Goal: Transaction & Acquisition: Book appointment/travel/reservation

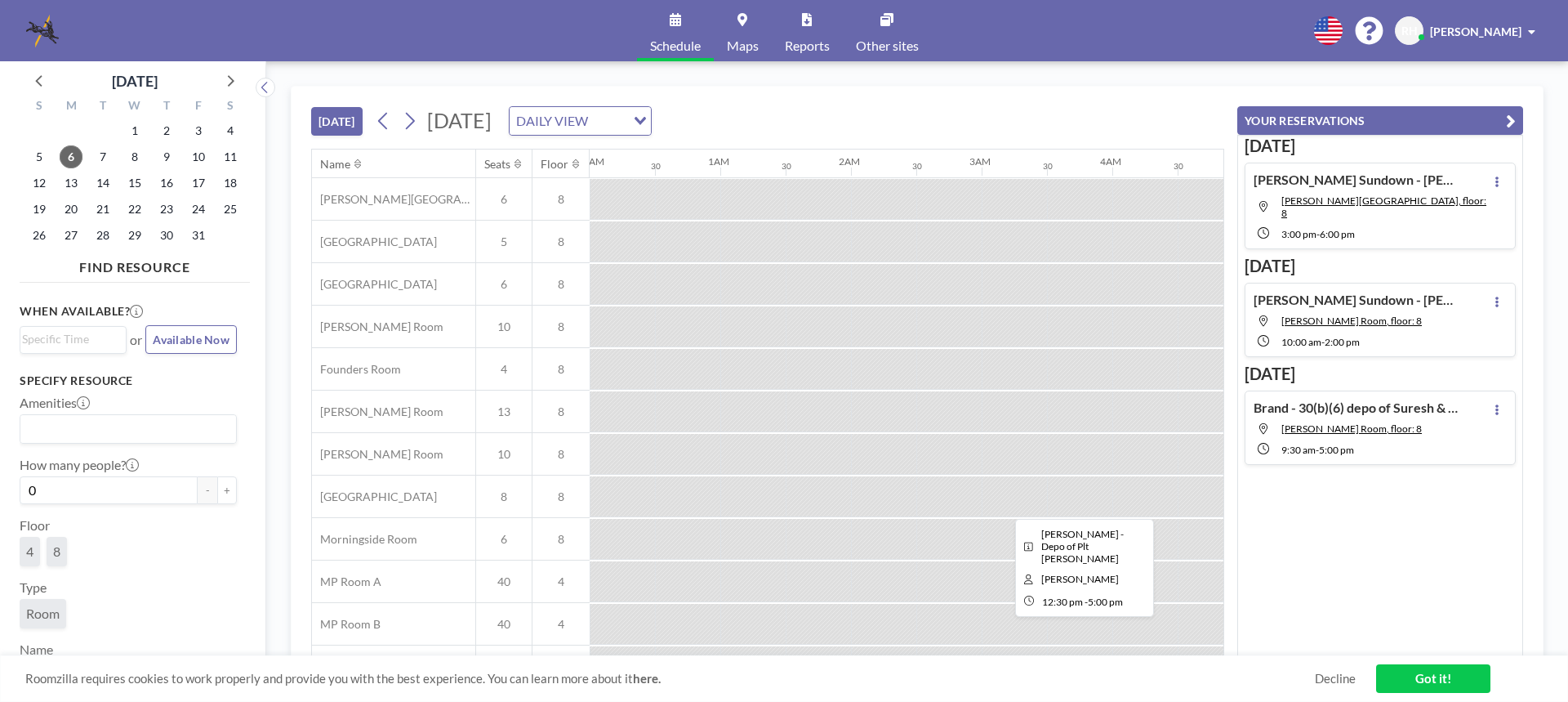
scroll to position [0, 1438]
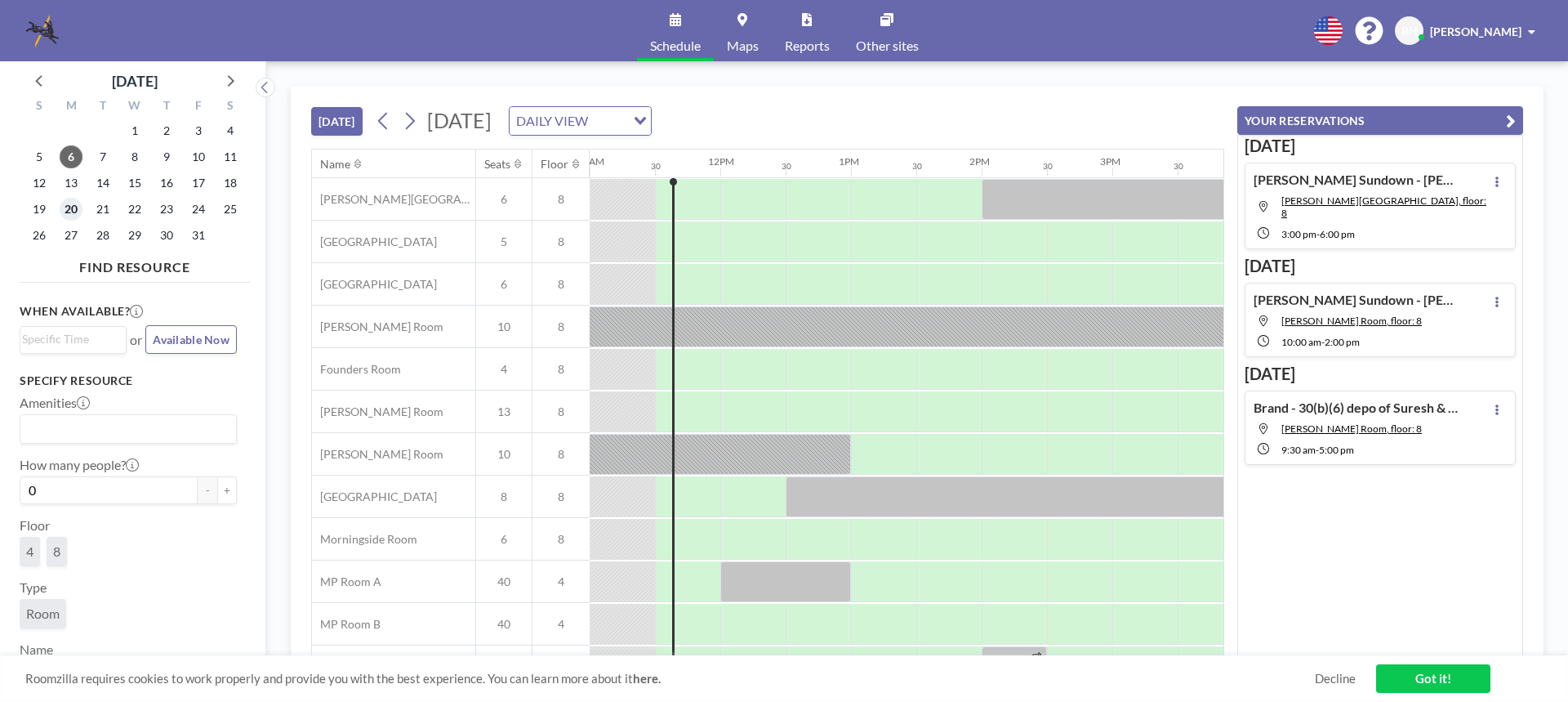
click at [71, 214] on span "20" at bounding box center [70, 209] width 23 height 23
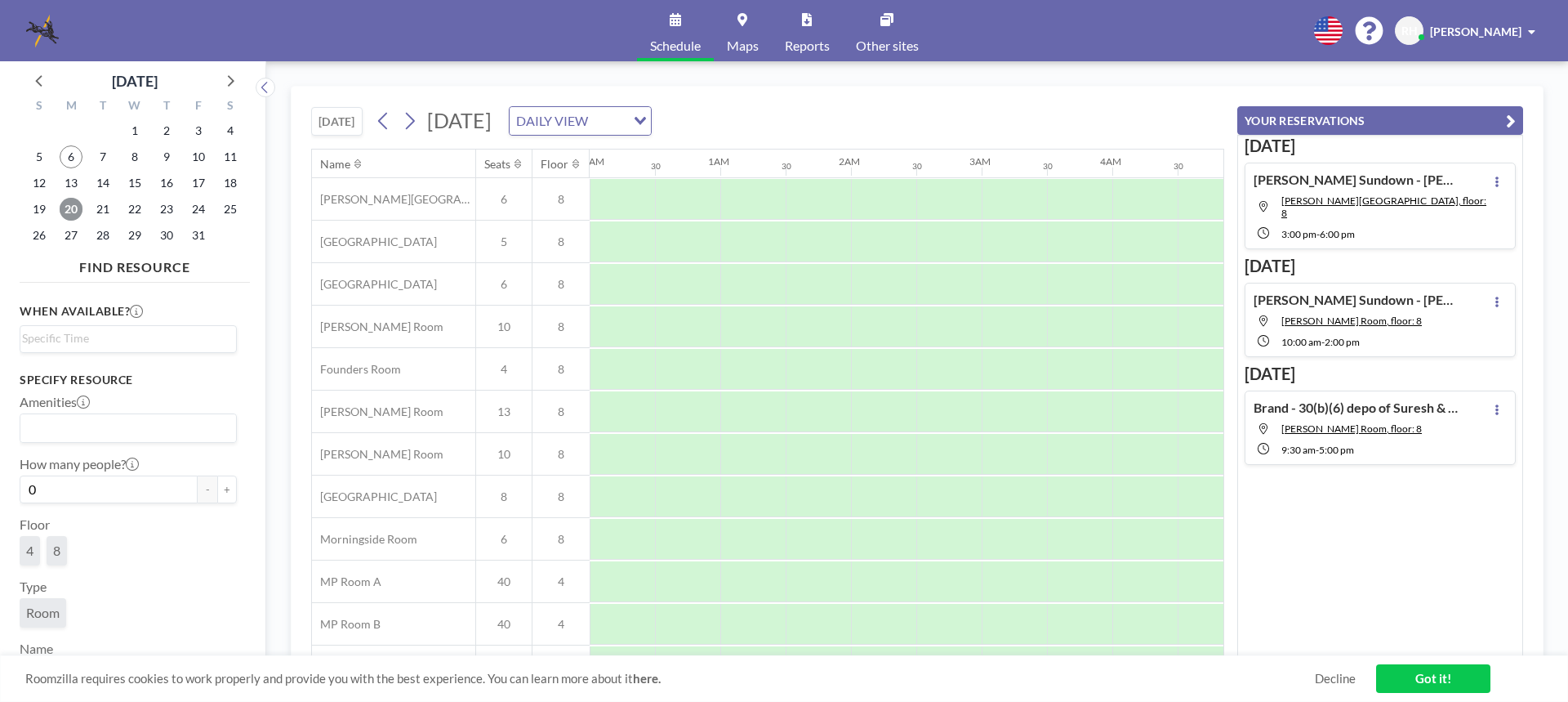
scroll to position [0, 980]
click at [1060, 269] on div at bounding box center [1079, 284] width 65 height 41
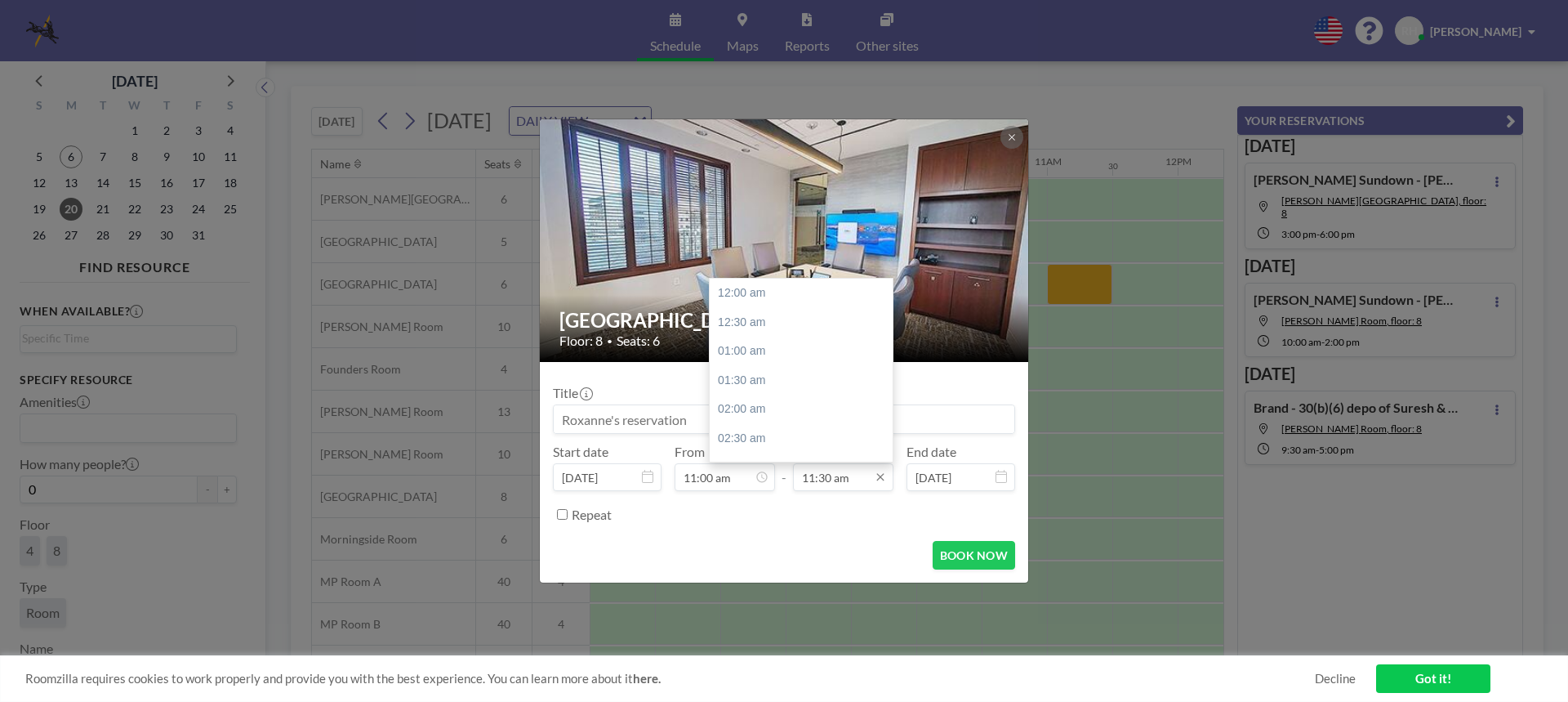
scroll to position [669, 0]
click at [871, 481] on input "11:30 am" at bounding box center [843, 477] width 101 height 27
drag, startPoint x: 889, startPoint y: 376, endPoint x: 890, endPoint y: 386, distance: 10.0
click at [890, 386] on div at bounding box center [888, 383] width 5 height 23
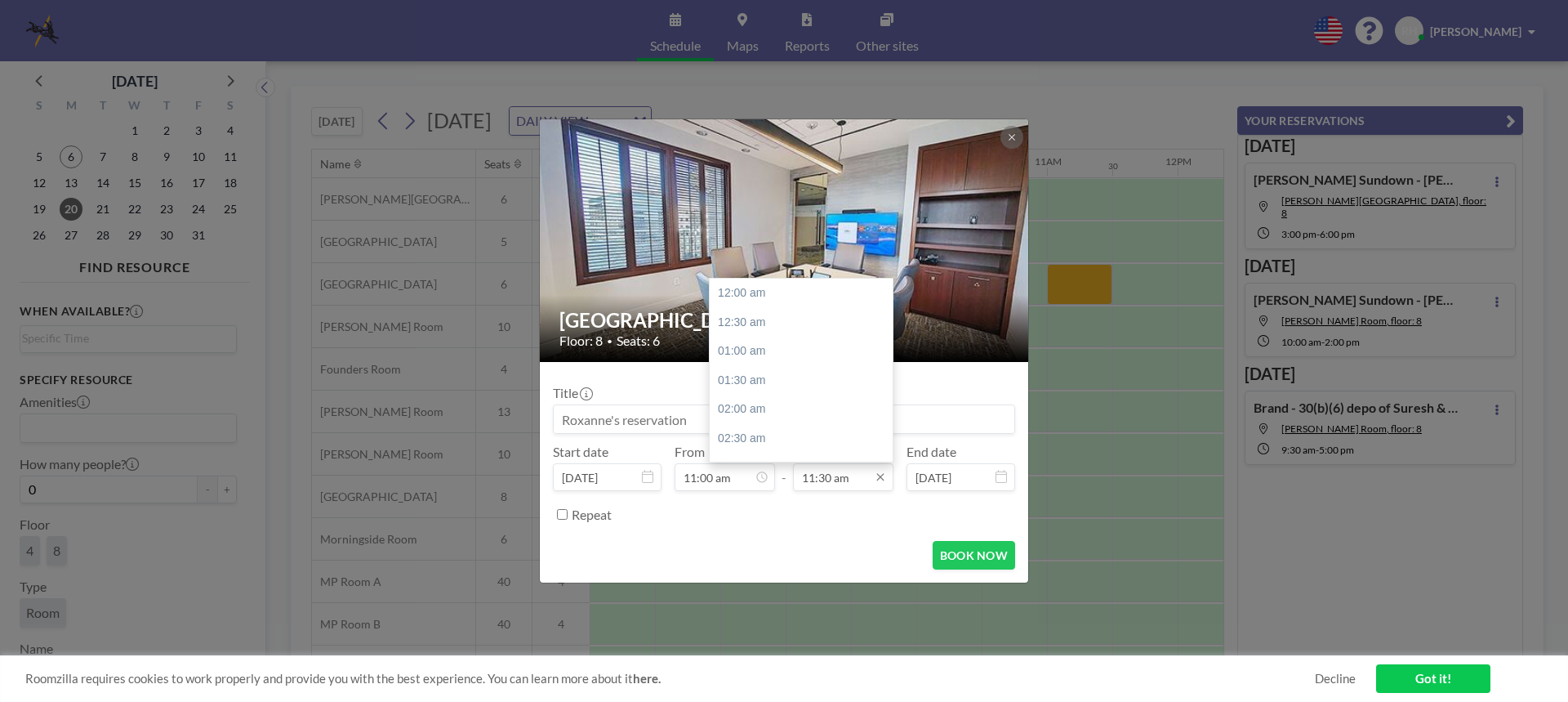
scroll to position [669, 0]
click at [838, 474] on input "11:30 am" at bounding box center [843, 477] width 101 height 27
click at [760, 414] on div "03:00 pm" at bounding box center [805, 415] width 191 height 29
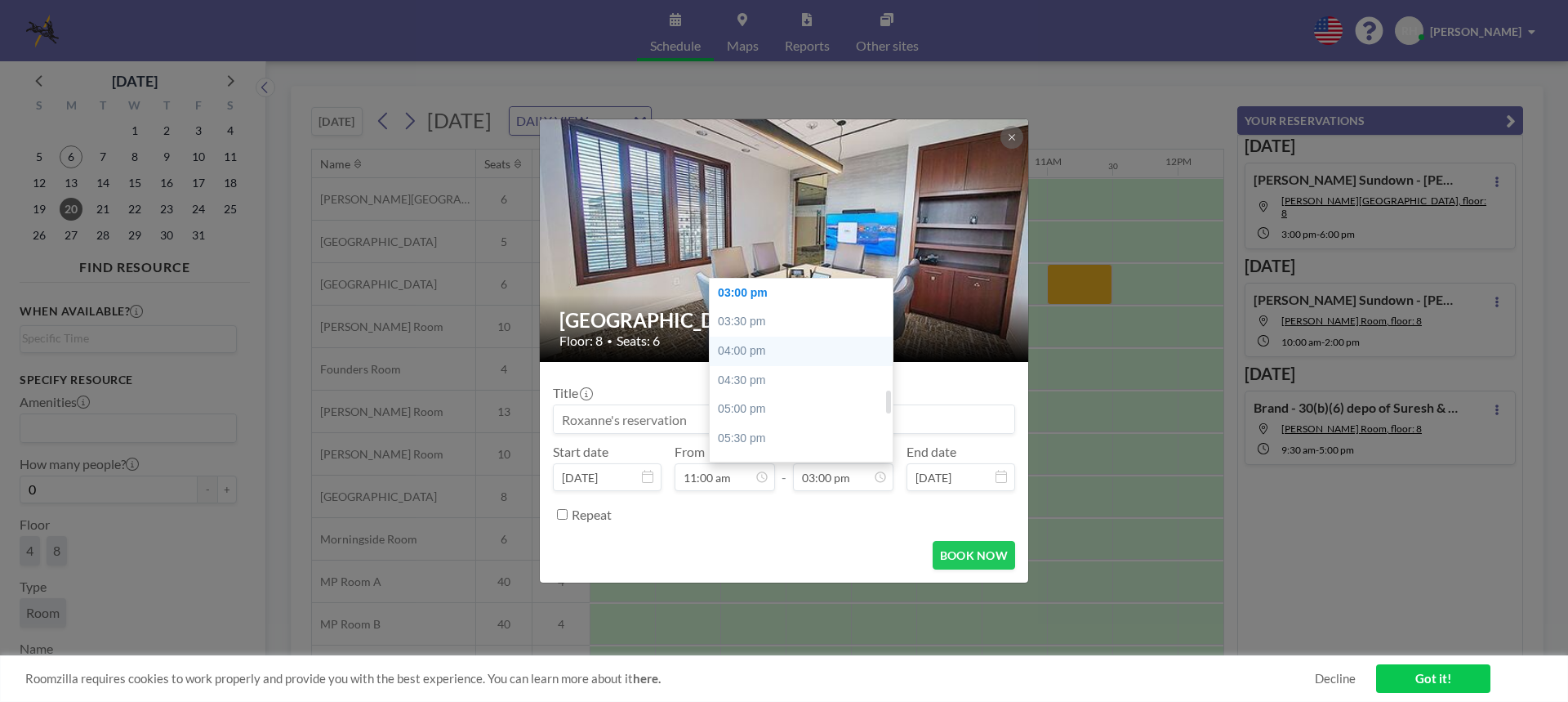
click at [756, 347] on div "04:00 pm" at bounding box center [805, 351] width 191 height 29
type input "04:00 pm"
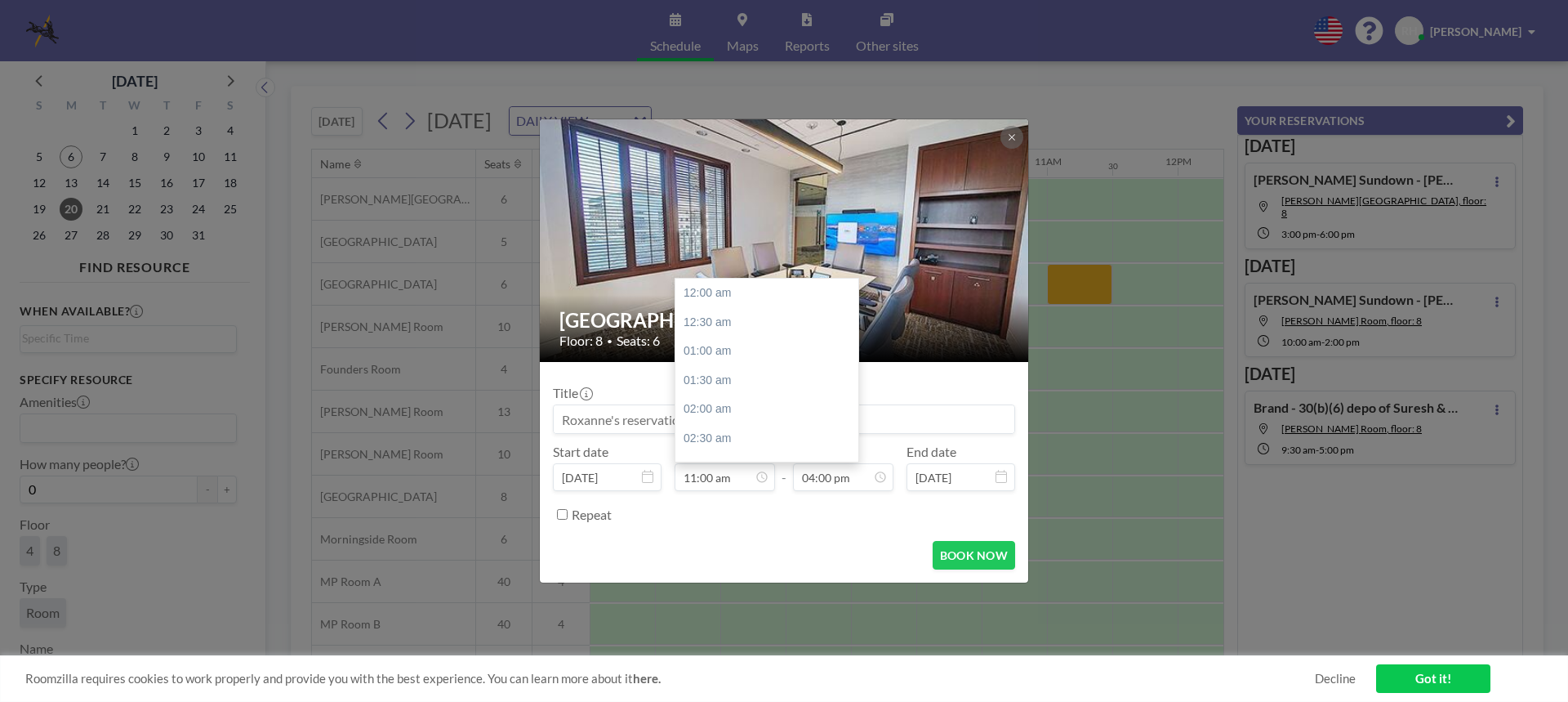
scroll to position [640, 0]
click at [600, 418] on input at bounding box center [784, 419] width 460 height 27
type input "D"
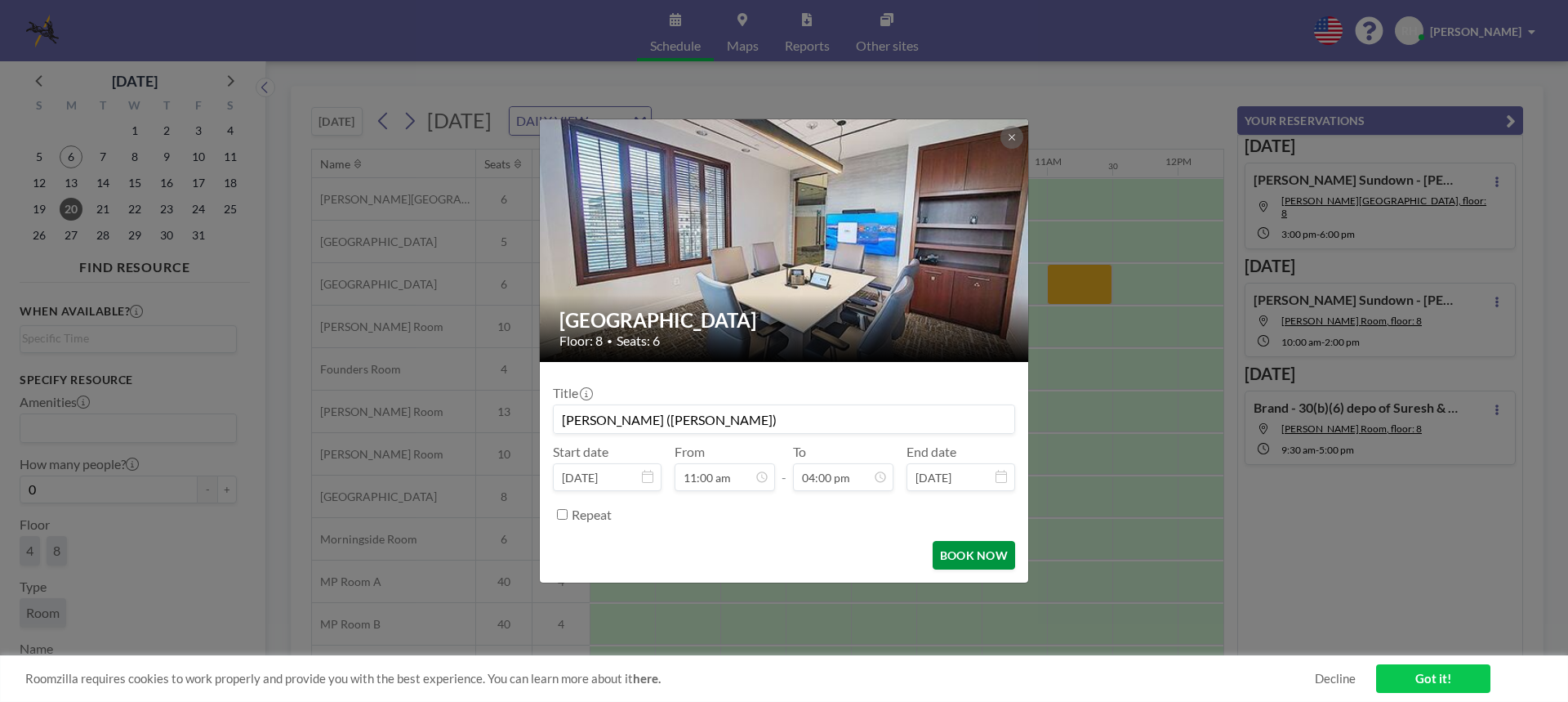
type input "[PERSON_NAME] ([PERSON_NAME])"
click at [983, 562] on button "BOOK NOW" at bounding box center [974, 555] width 82 height 28
